Goal: Book appointment/travel/reservation

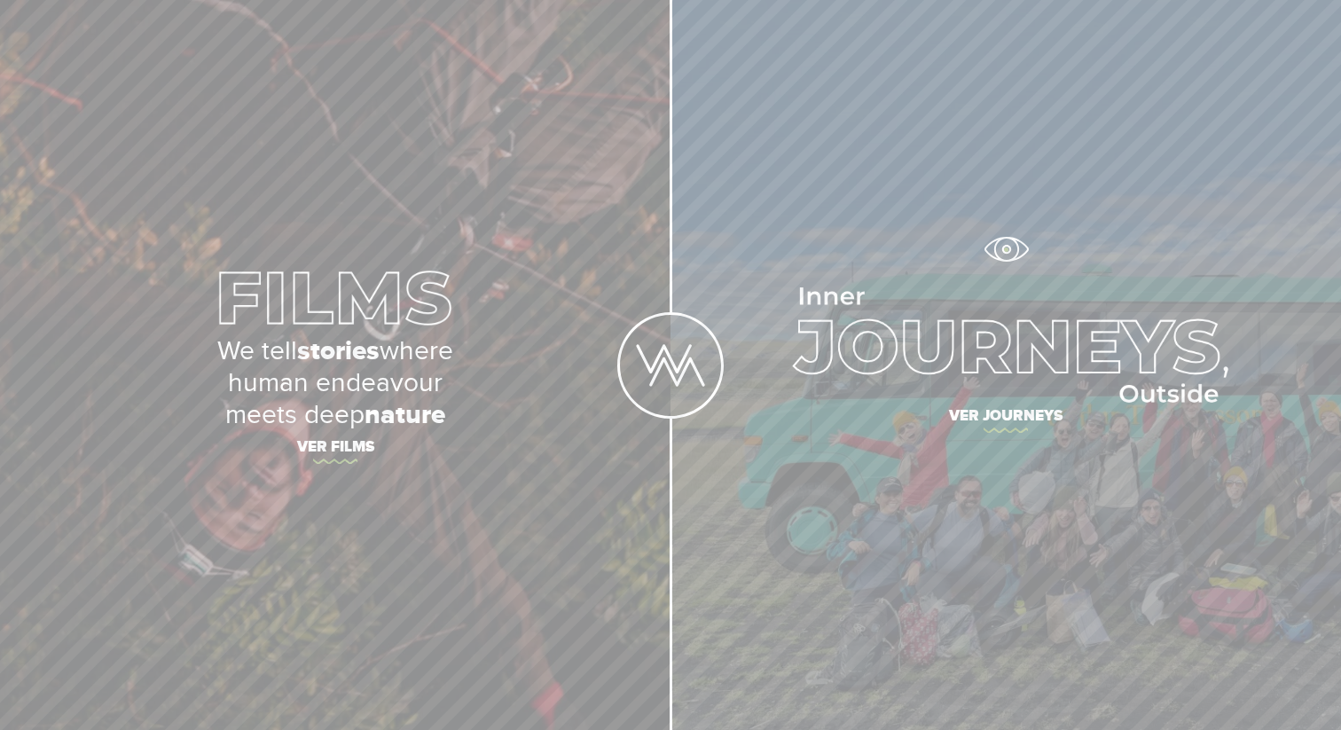
click at [1005, 249] on link "Ver journeys" at bounding box center [1005, 365] width 670 height 730
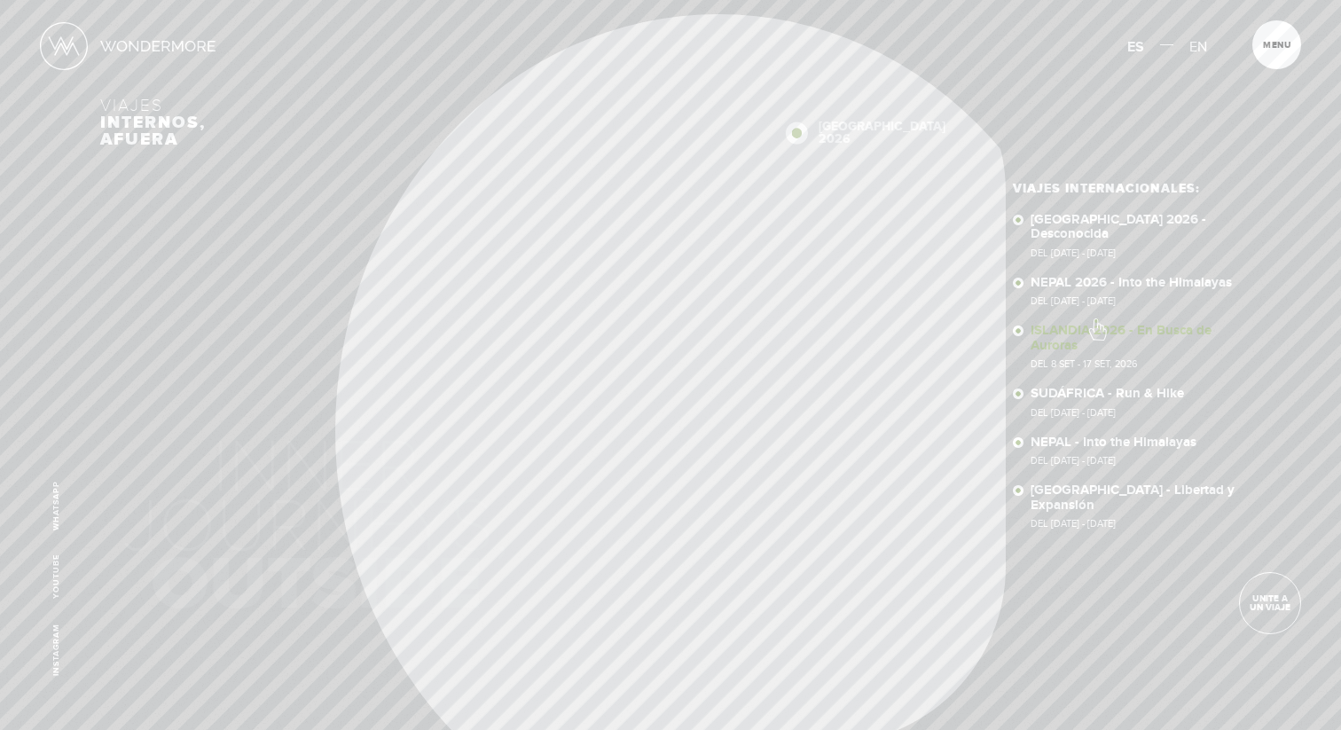
click at [1096, 324] on link "ISLANDIA 2026 - En Busca de Auroras Del 8 SET - 17 SET, 2026" at bounding box center [1135, 346] width 210 height 45
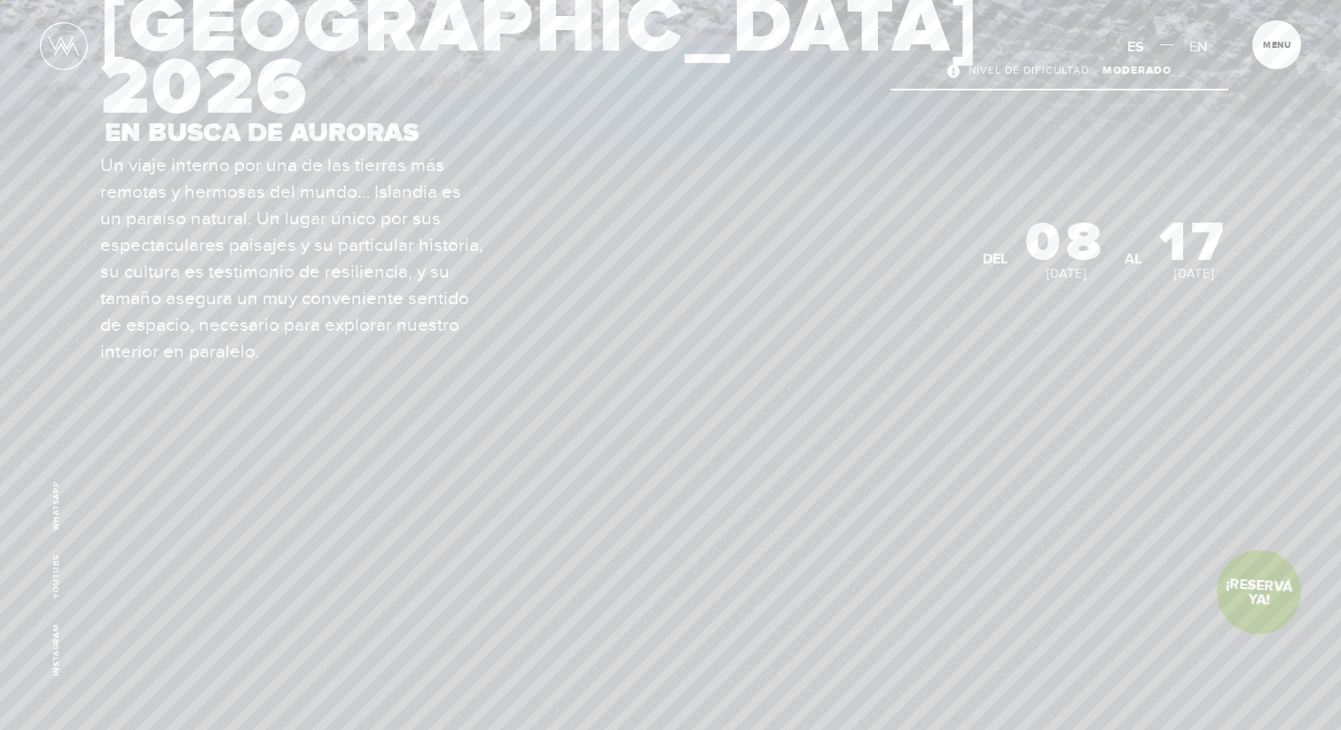
scroll to position [24, 0]
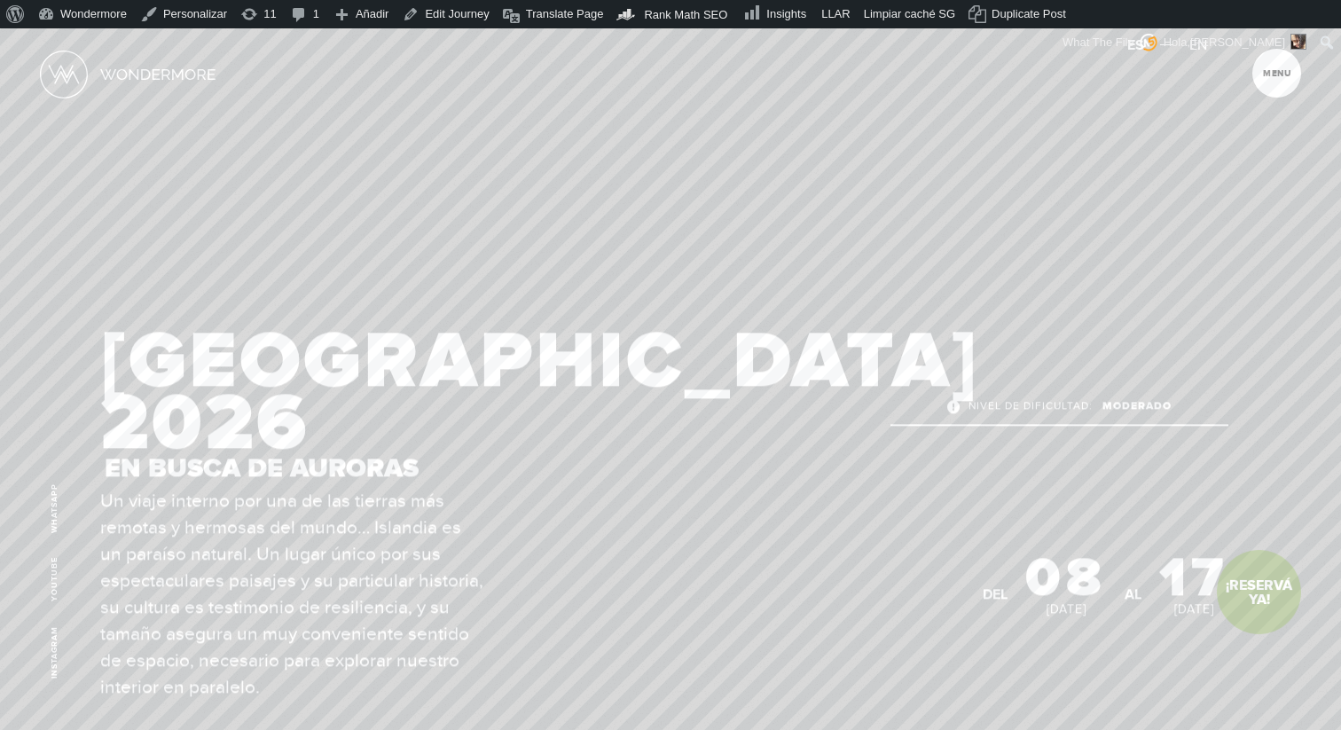
scroll to position [24, 0]
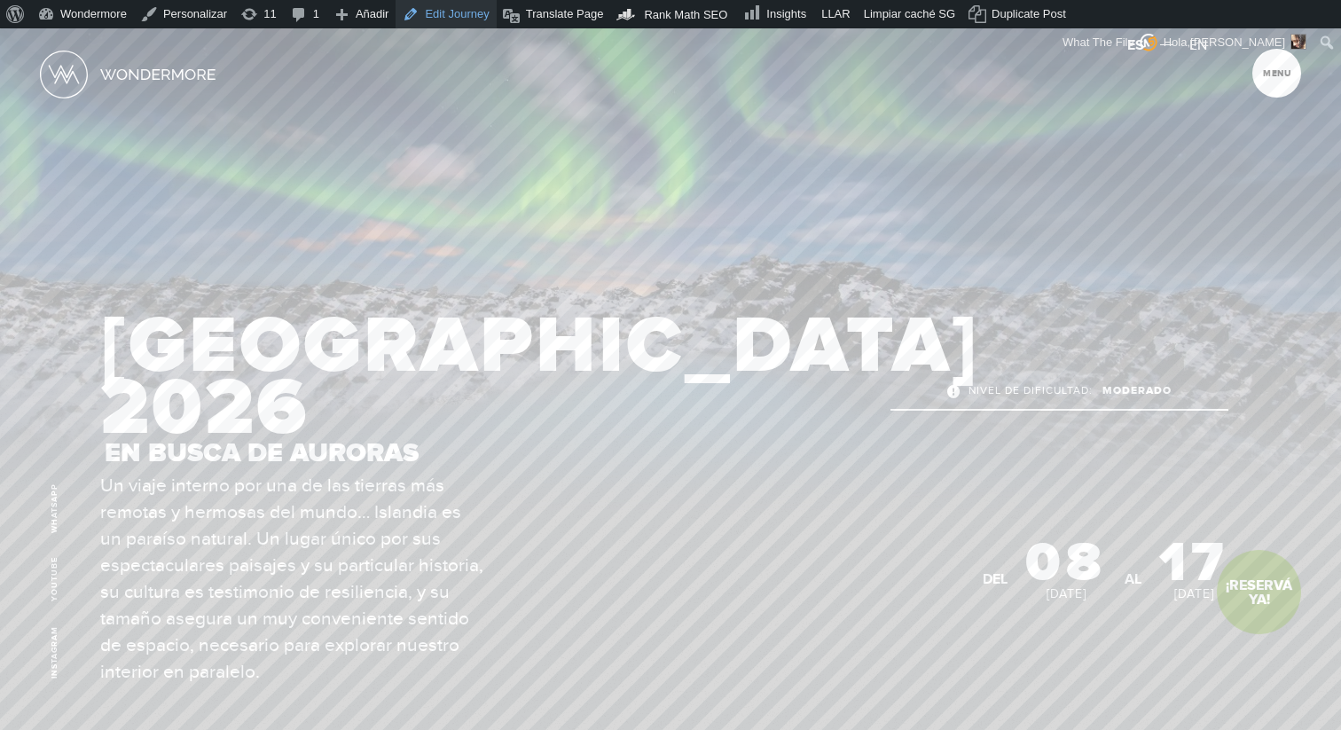
click at [459, 12] on link "Edit Journey" at bounding box center [445, 14] width 100 height 28
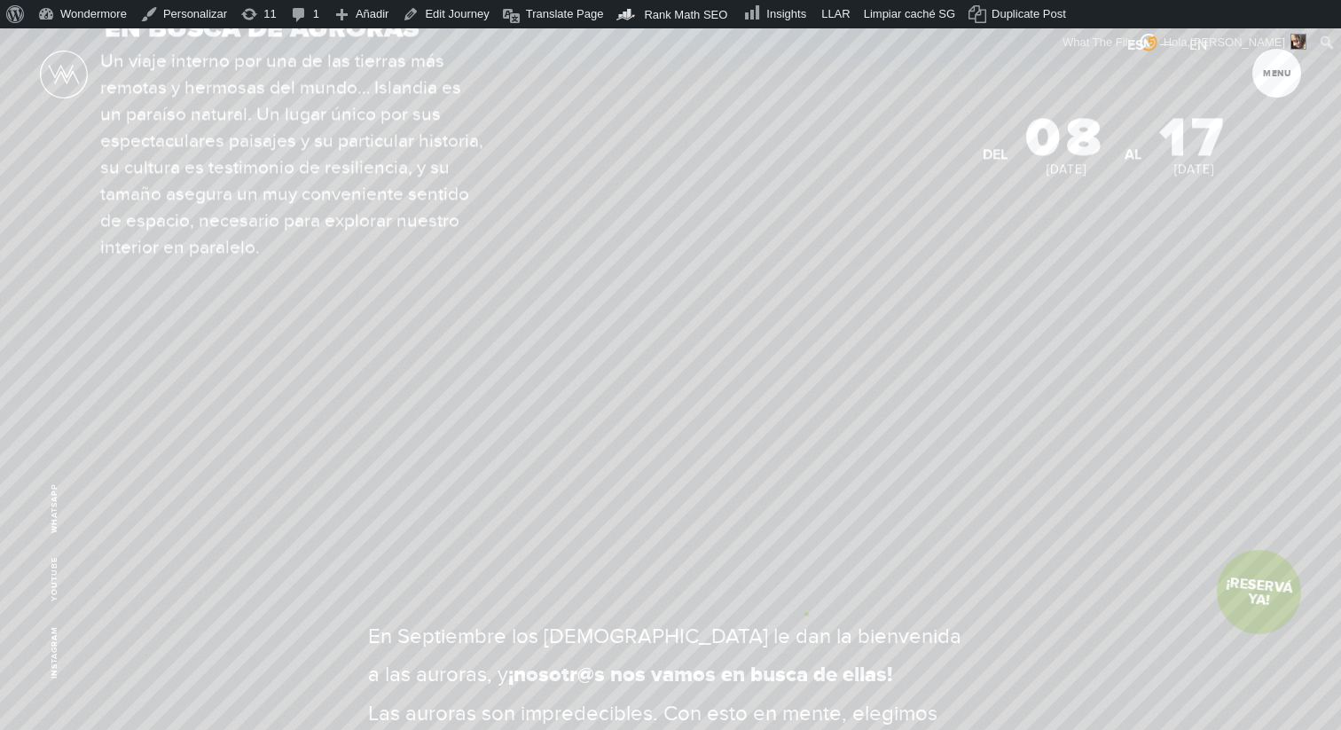
scroll to position [454, 0]
click at [1279, 603] on link "¡Reservá Ya!" at bounding box center [1258, 591] width 91 height 91
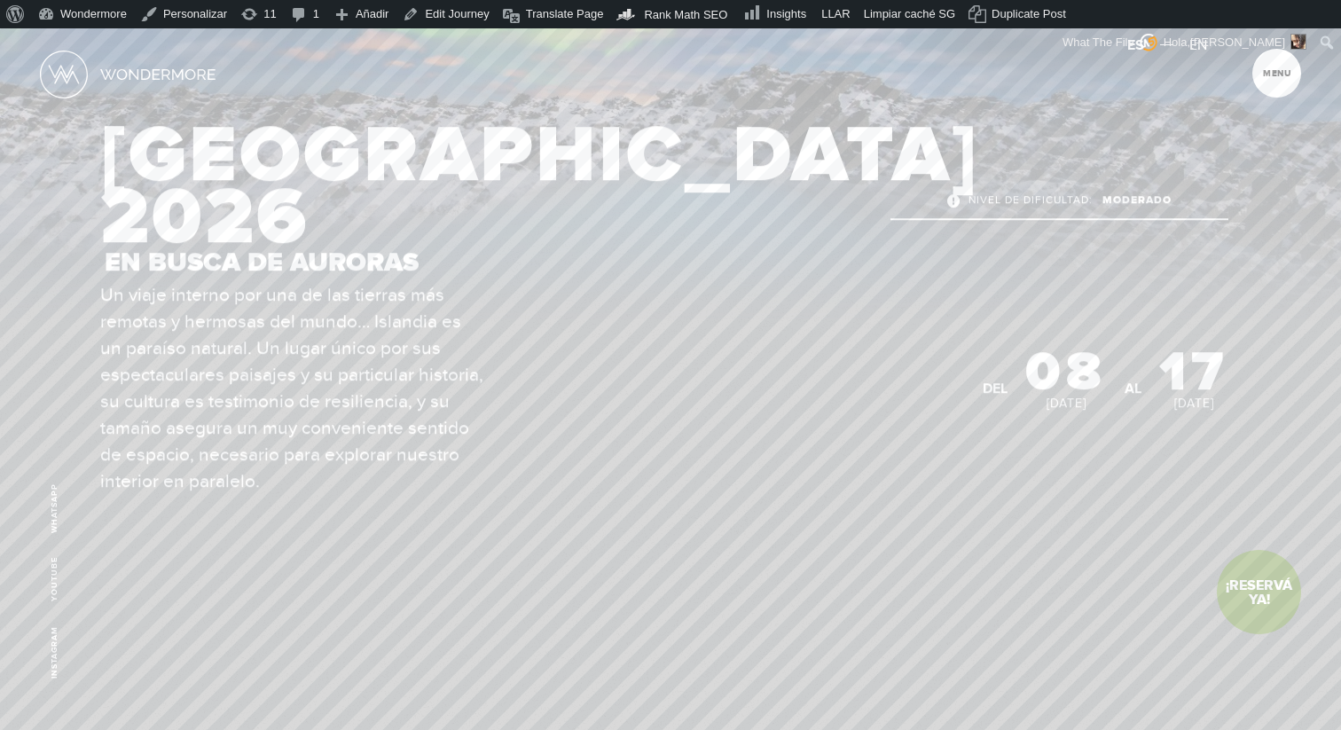
scroll to position [0, 0]
